Goal: Check status: Check status

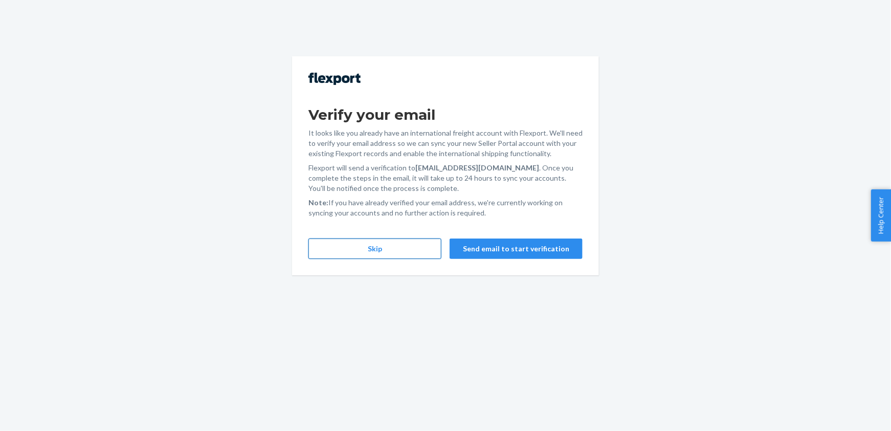
click at [384, 246] on button "Skip" at bounding box center [374, 248] width 133 height 20
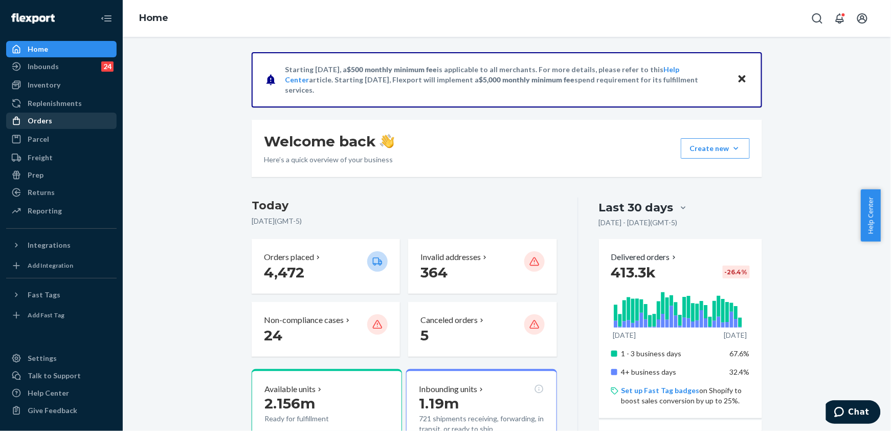
click at [39, 121] on div "Orders" at bounding box center [40, 121] width 25 height 10
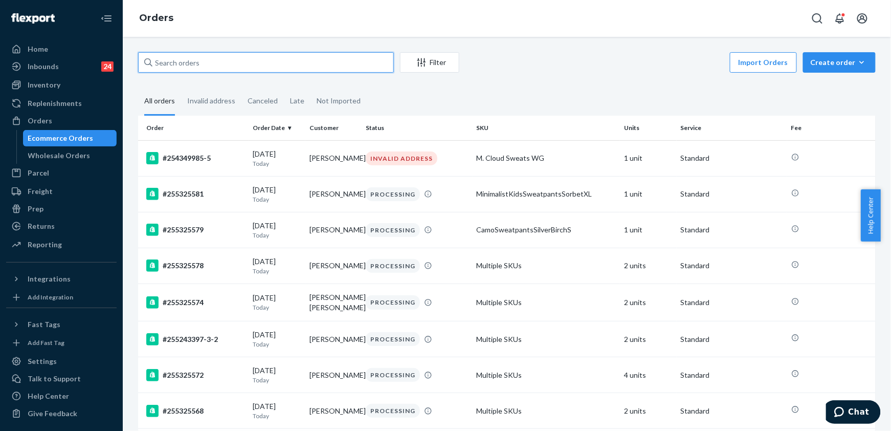
click at [174, 60] on input "text" at bounding box center [266, 62] width 256 height 20
paste input "255189500"
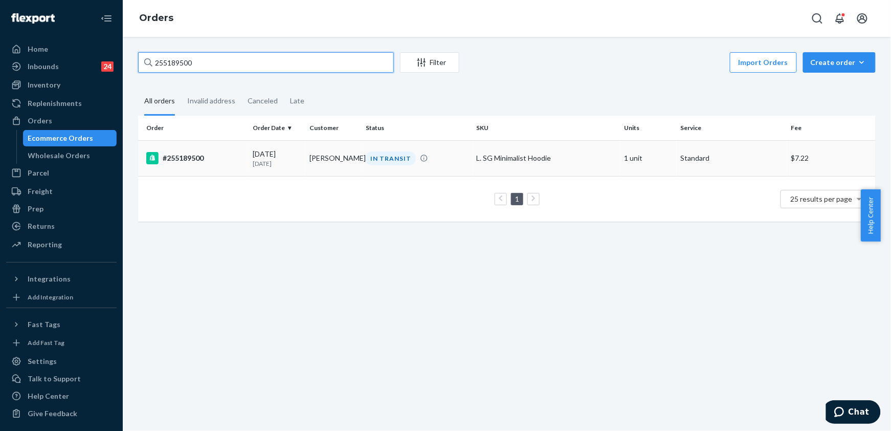
type input "255189500"
click at [192, 159] on div "#255189500" at bounding box center [195, 158] width 98 height 12
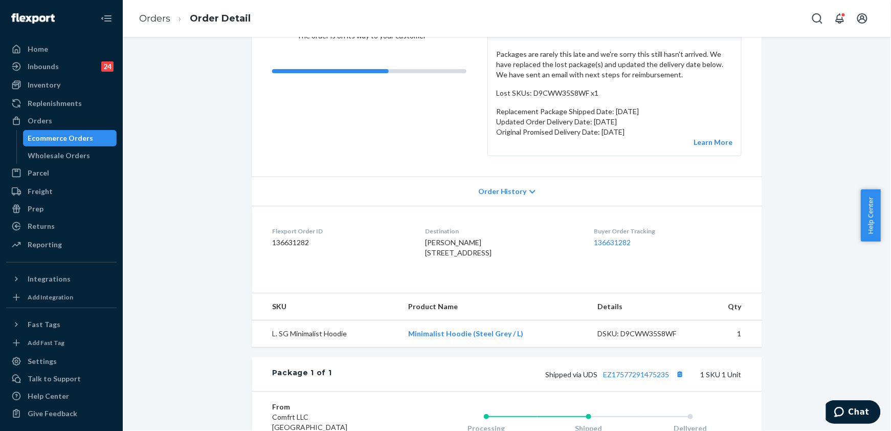
scroll to position [136, 0]
